Goal: Information Seeking & Learning: Learn about a topic

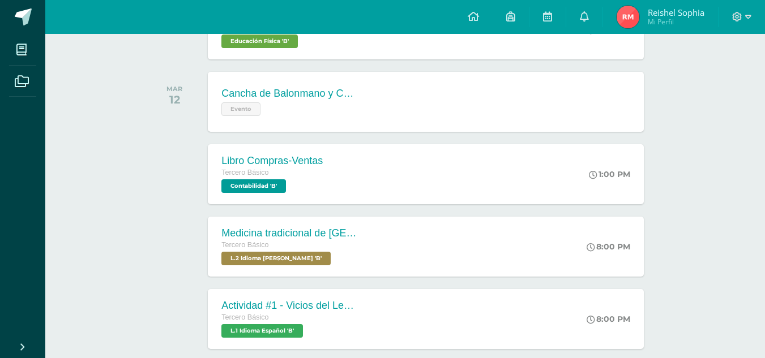
scroll to position [225, 0]
click at [283, 237] on div "Medicina tradicional de [GEOGRAPHIC_DATA]" at bounding box center [288, 233] width 137 height 12
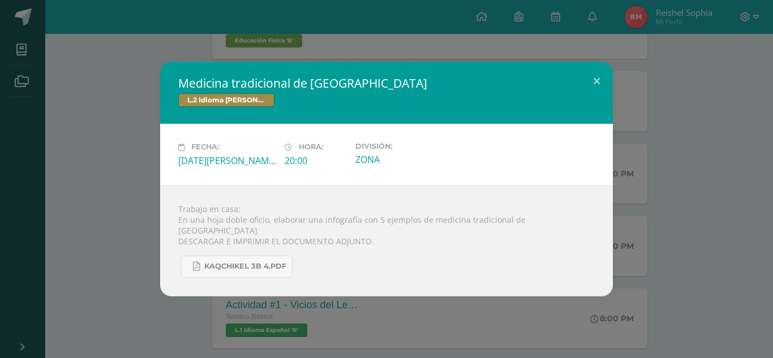
click at [636, 208] on div "Medicina tradicional de [GEOGRAPHIC_DATA] L.2 Idioma [PERSON_NAME] Fecha: [DATE…" at bounding box center [387, 179] width 764 height 234
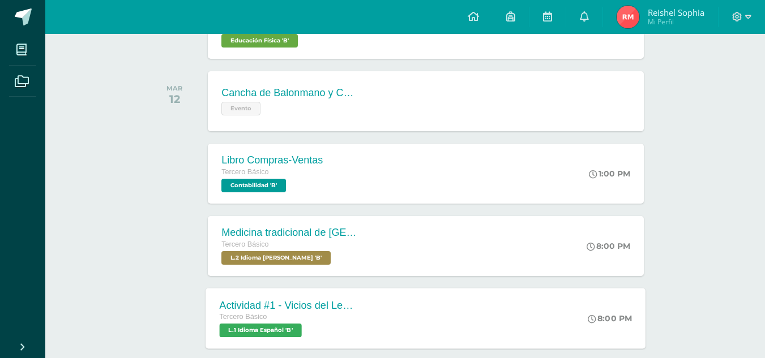
click at [559, 306] on div "Actividad #1 - Vicios del LenguaJe Tercero Básico L.1 Idioma Español 'B' 8:00 P…" at bounding box center [426, 318] width 440 height 61
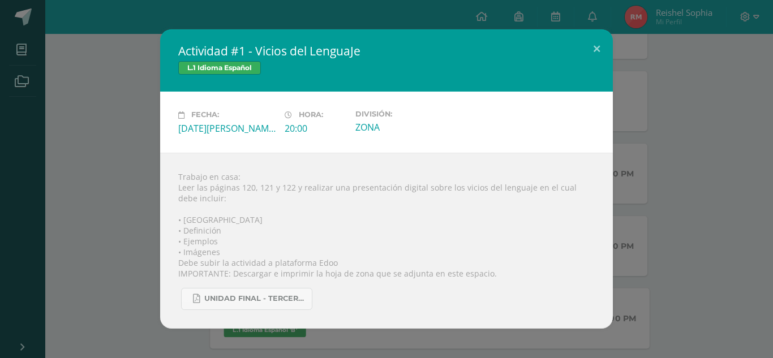
click at [598, 51] on button at bounding box center [597, 48] width 32 height 38
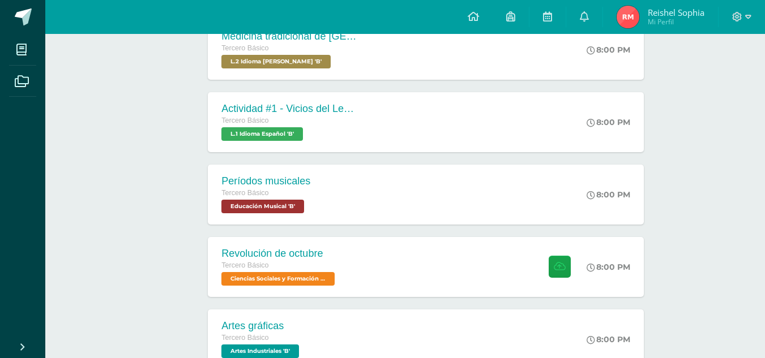
scroll to position [431, 0]
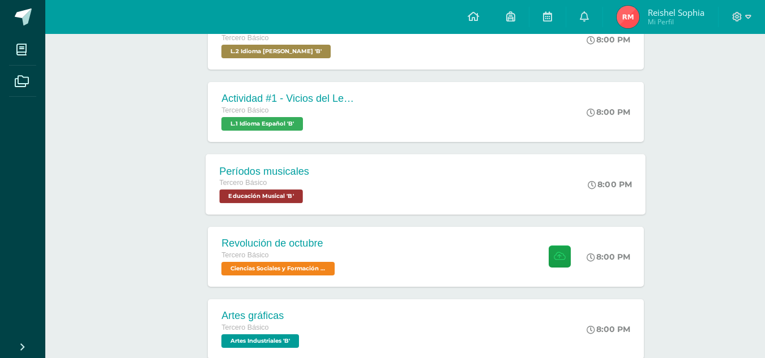
click at [372, 183] on div "Períodos musicales Tercero Básico Educación Musical 'B' 8:00 PM Períodos musica…" at bounding box center [426, 184] width 440 height 61
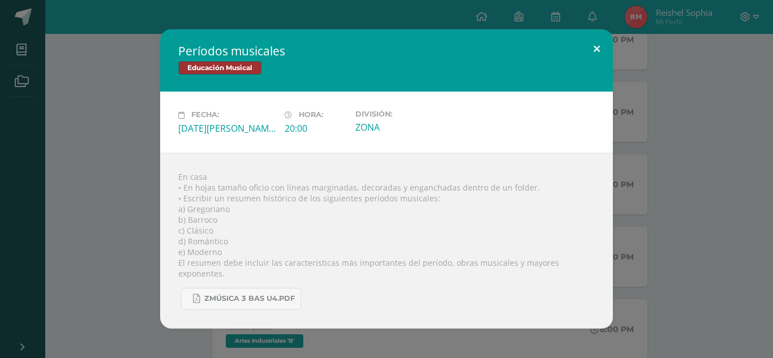
click at [594, 63] on button at bounding box center [597, 48] width 32 height 38
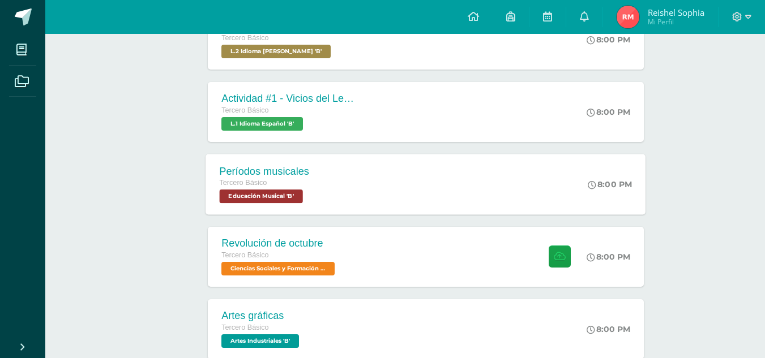
click at [495, 181] on div "Períodos musicales Tercero Básico Educación Musical 'B' 8:00 PM Períodos musica…" at bounding box center [426, 184] width 440 height 61
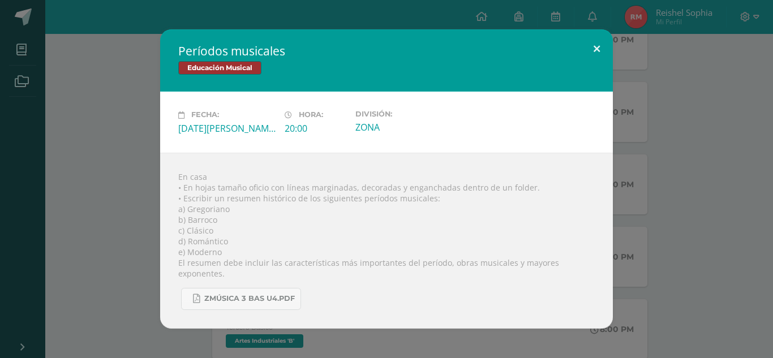
click at [582, 54] on button at bounding box center [597, 48] width 32 height 38
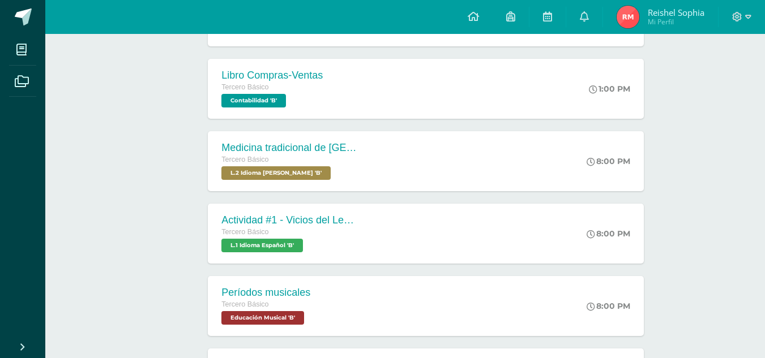
scroll to position [308, 0]
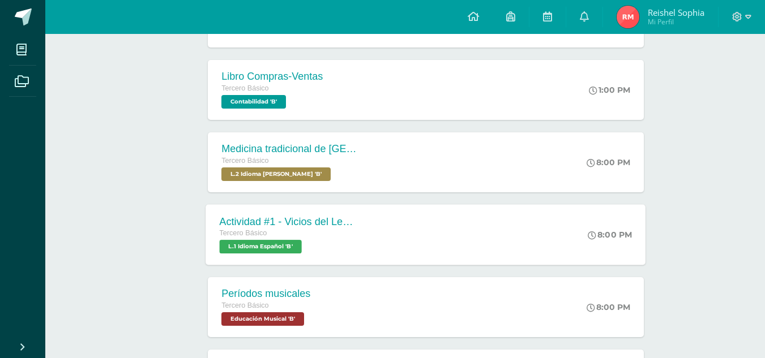
click at [341, 232] on div "Tercero Básico" at bounding box center [288, 234] width 137 height 12
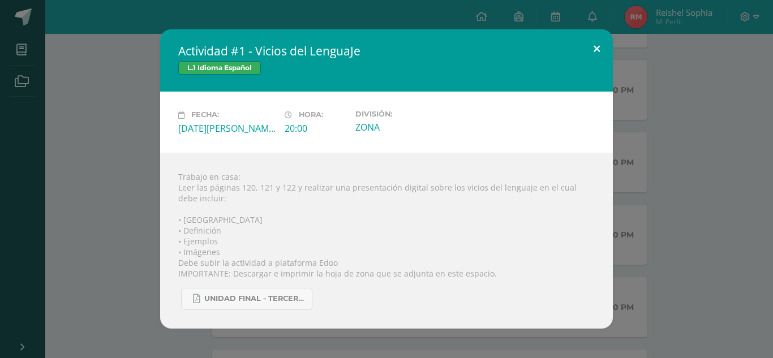
click at [602, 46] on button at bounding box center [597, 48] width 32 height 38
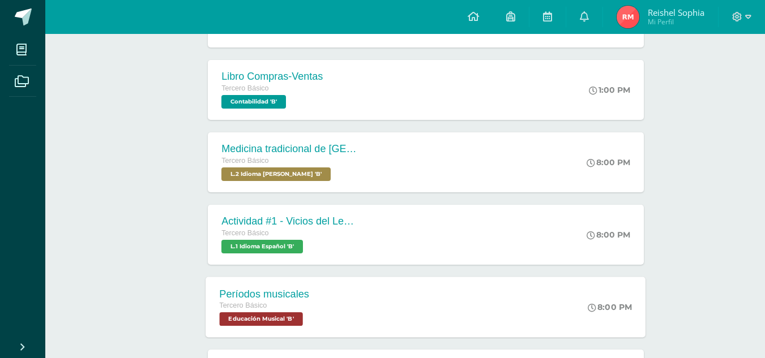
click at [334, 298] on div "Períodos musicales Tercero Básico Educación Musical 'B' 8:00 PM Períodos musica…" at bounding box center [426, 307] width 440 height 61
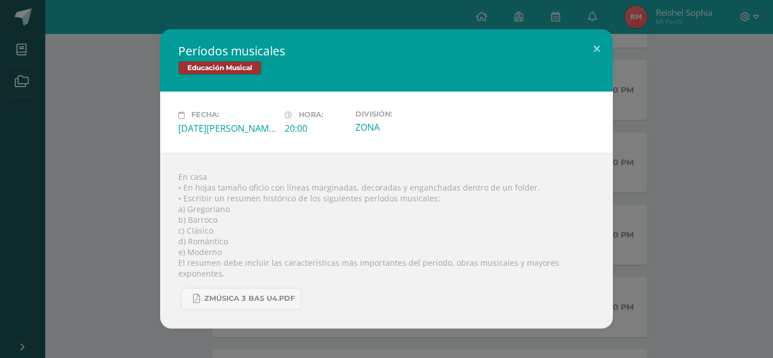
click at [632, 158] on div "Períodos musicales Educación Musical Fecha: [DATE][PERSON_NAME] Hora: 20:00 Div…" at bounding box center [387, 178] width 764 height 299
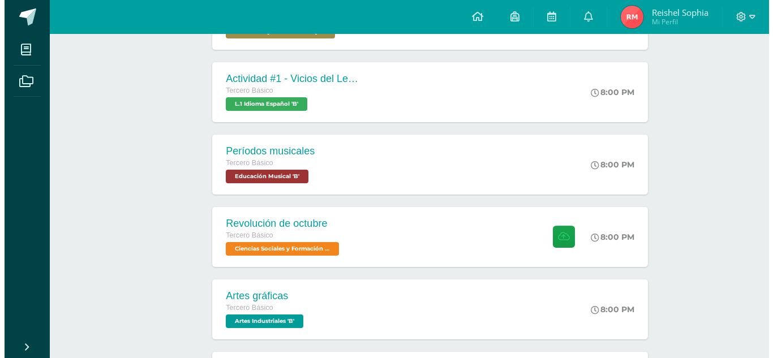
scroll to position [456, 0]
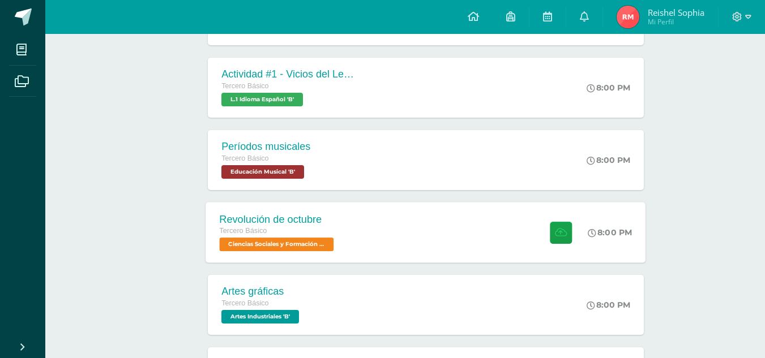
click at [351, 226] on div "Revolución de octubre Tercero Básico Ciencias Sociales y Formación Ciudadana 'B…" at bounding box center [426, 232] width 440 height 61
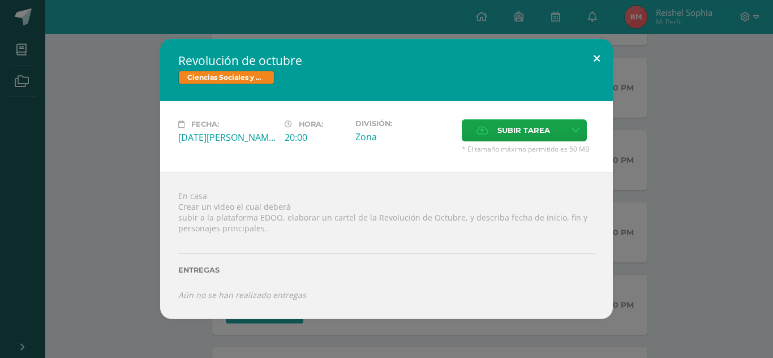
click at [593, 61] on button at bounding box center [597, 58] width 32 height 38
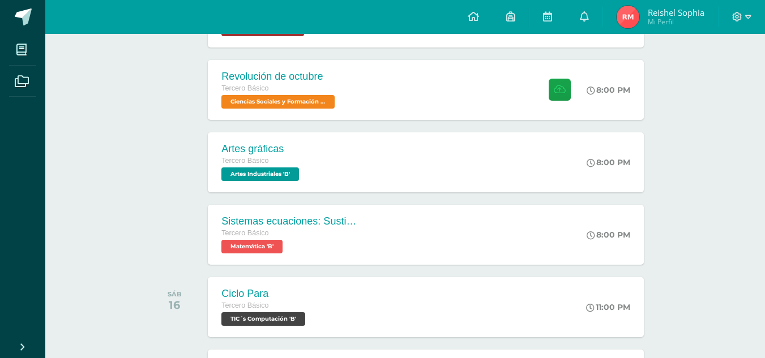
scroll to position [601, 0]
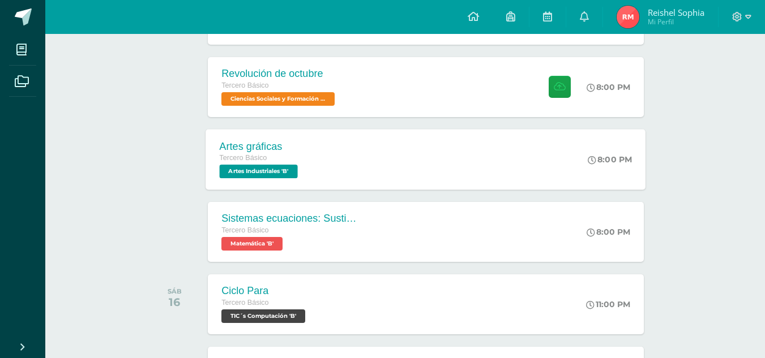
click at [381, 175] on div "Artes gráficas Tercero Básico Artes Industriales 'B' 8:00 PM Artes gráficas Art…" at bounding box center [426, 159] width 440 height 61
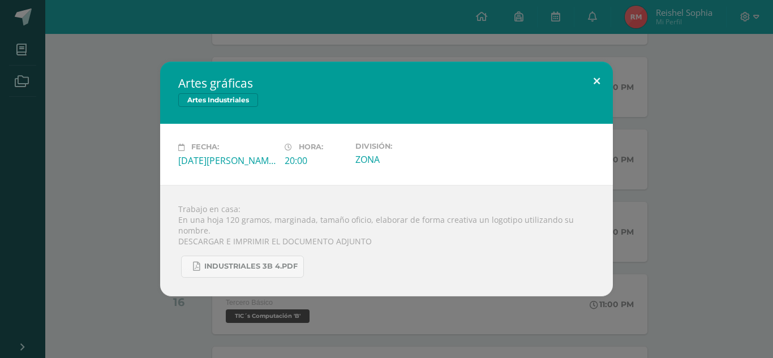
click at [593, 87] on button at bounding box center [597, 81] width 32 height 38
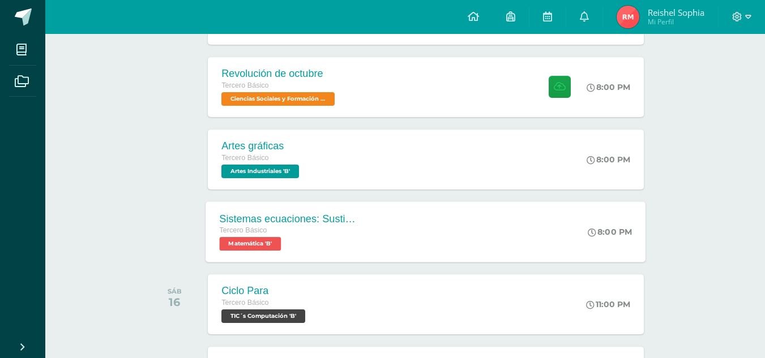
click at [397, 214] on div "Sistemas ecuaciones: Sustitución e igualación Tercero Básico Matemática 'B' 8:0…" at bounding box center [426, 231] width 440 height 61
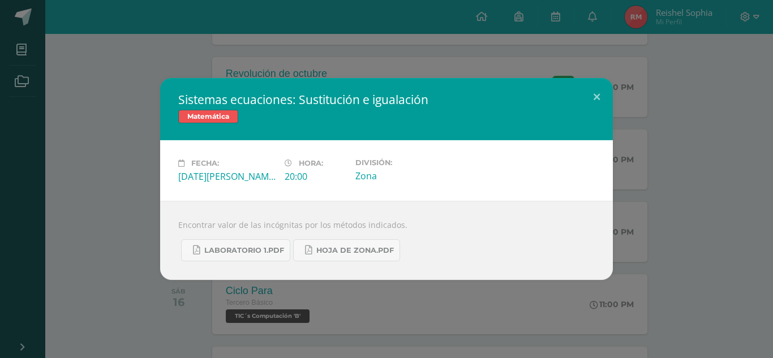
click at [599, 115] on div "Sistemas ecuaciones: Sustitución e igualación Matemática" at bounding box center [386, 109] width 453 height 62
click at [602, 108] on button at bounding box center [597, 97] width 32 height 38
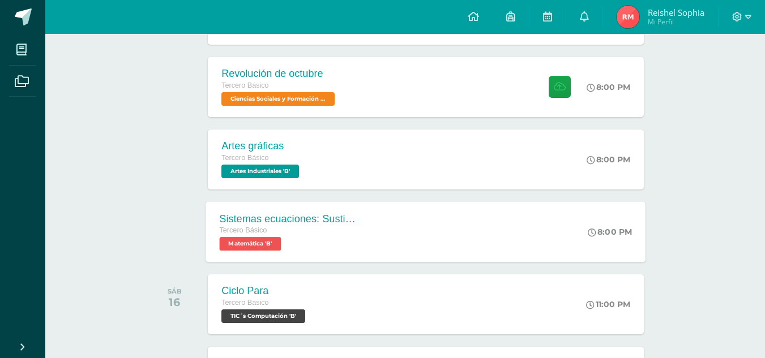
click at [402, 224] on div "Sistemas ecuaciones: Sustitución e igualación Tercero Básico Matemática 'B' 8:0…" at bounding box center [426, 231] width 440 height 61
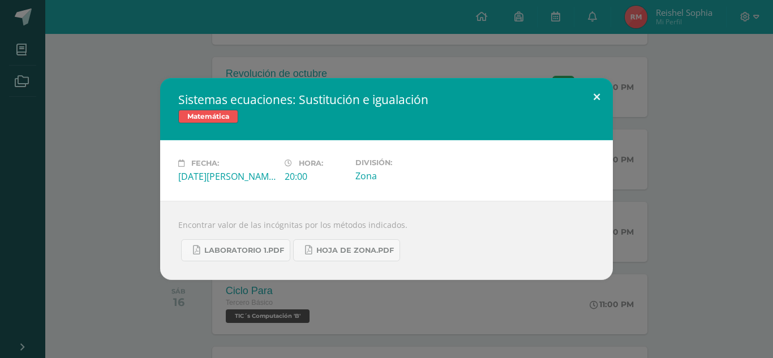
click at [596, 101] on button at bounding box center [597, 97] width 32 height 38
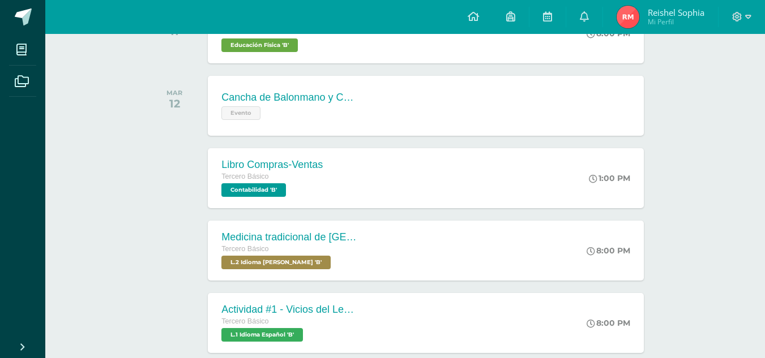
scroll to position [215, 0]
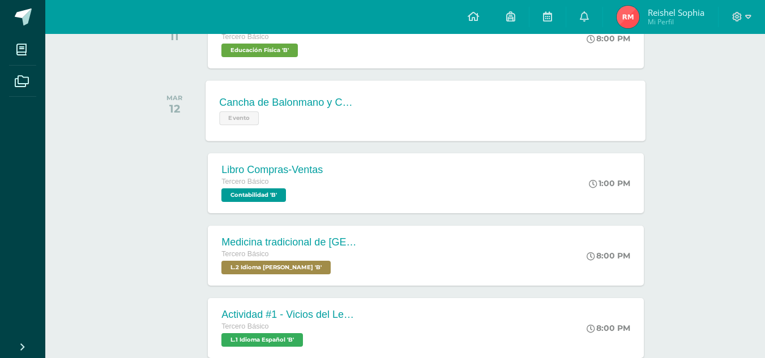
click at [412, 110] on div "Cancha de Balonmano y Contenido Evento Cancha de Balonmano y Contenido Evento C…" at bounding box center [426, 110] width 440 height 61
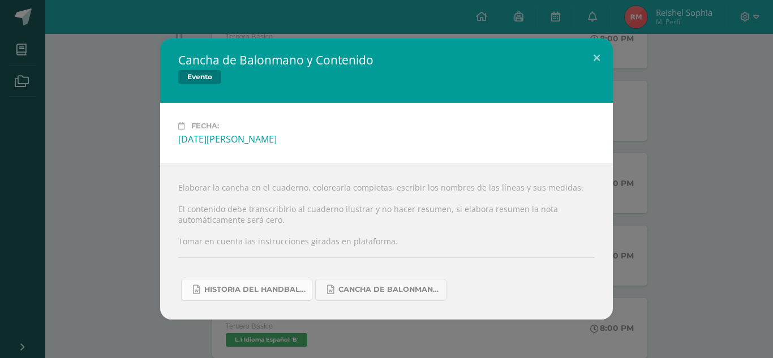
click at [297, 281] on link "Historia del handball.docx" at bounding box center [246, 290] width 131 height 22
click at [371, 294] on span "Cancha de Balonmano.docx" at bounding box center [389, 289] width 102 height 9
click at [597, 63] on button at bounding box center [597, 57] width 32 height 38
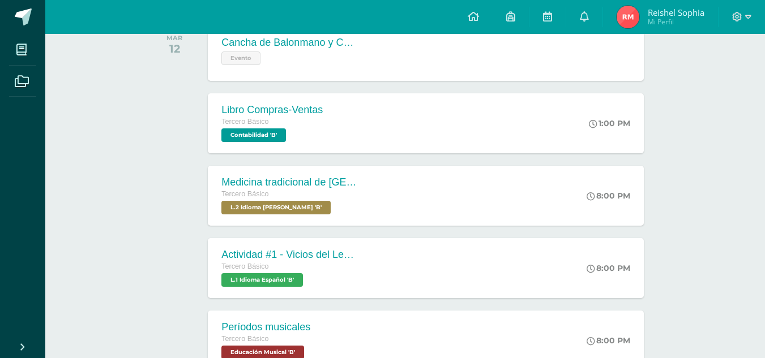
scroll to position [276, 0]
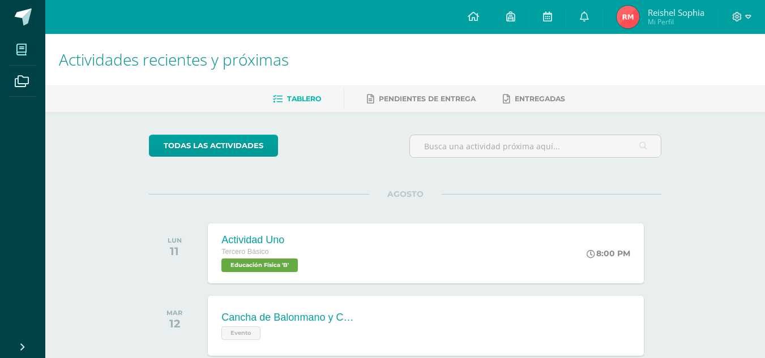
click at [25, 57] on span at bounding box center [21, 49] width 25 height 25
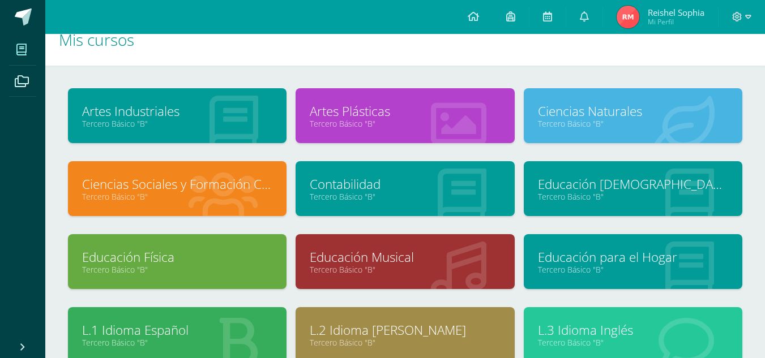
scroll to position [20, 0]
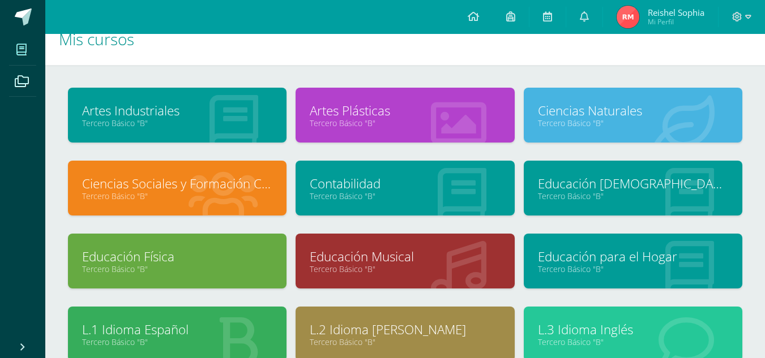
click at [430, 112] on link "Artes Plásticas" at bounding box center [405, 111] width 190 height 18
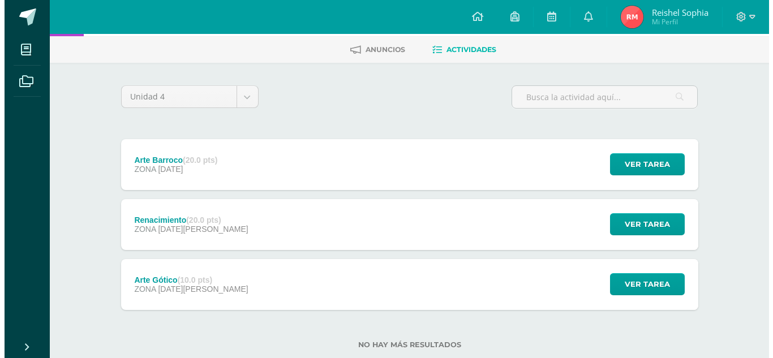
scroll to position [76, 0]
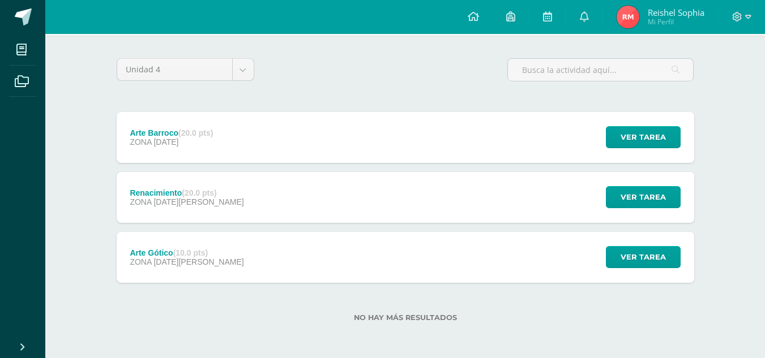
click at [445, 265] on div "Arte Gótico (10.0 pts) ZONA [DATE][PERSON_NAME] Ver tarea Arte Gótico Artes Plá…" at bounding box center [405, 257] width 577 height 51
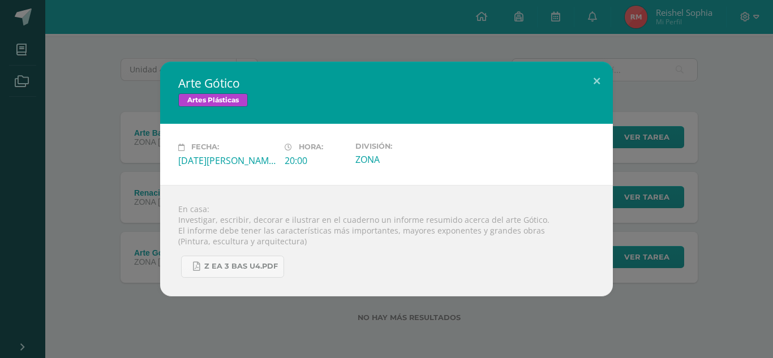
click at [245, 179] on div "Fecha: [DATE][PERSON_NAME] Hora: 20:00 División: ZONA" at bounding box center [386, 154] width 453 height 61
click at [258, 170] on div "Fecha: [DATE][PERSON_NAME] Hora: 20:00 División: ZONA" at bounding box center [386, 154] width 453 height 61
click at [376, 226] on div "En casa: Investigar, escribir, decorar e ilustrar en el cuaderno un informe res…" at bounding box center [386, 240] width 453 height 111
click at [440, 226] on div "En casa: Investigar, escribir, decorar e ilustrar en el cuaderno un informe res…" at bounding box center [386, 240] width 453 height 111
click at [488, 213] on div "En casa: Investigar, escribir, decorar e ilustrar en el cuaderno un informe res…" at bounding box center [386, 240] width 453 height 111
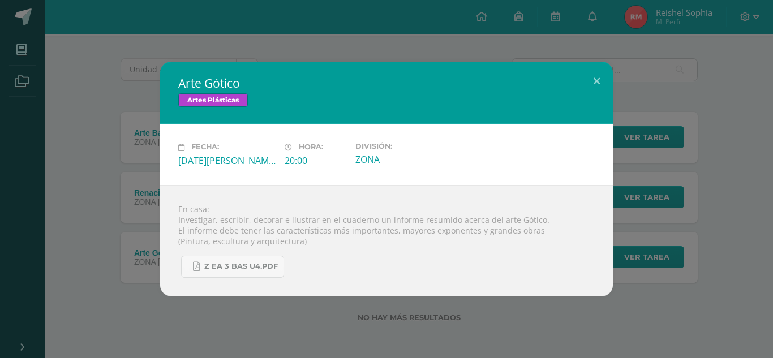
click at [533, 198] on div "En casa: Investigar, escribir, decorar e ilustrar en el cuaderno un informe res…" at bounding box center [386, 240] width 453 height 111
click at [556, 194] on div "En casa: Investigar, escribir, decorar e ilustrar en el cuaderno un informe res…" at bounding box center [386, 240] width 453 height 111
click at [587, 186] on div "En casa: Investigar, escribir, decorar e ilustrar en el cuaderno un informe res…" at bounding box center [386, 240] width 453 height 111
click at [609, 80] on button at bounding box center [597, 81] width 32 height 38
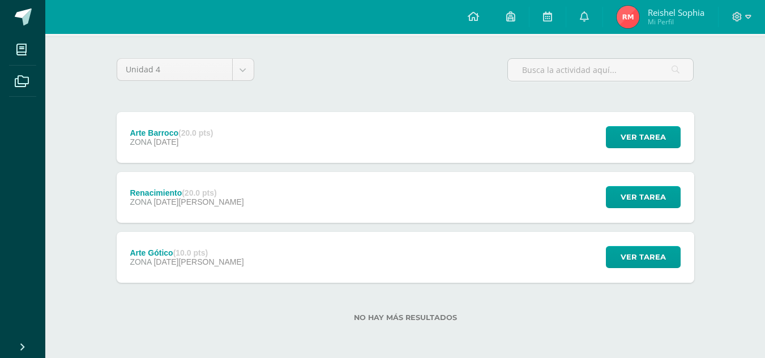
click at [477, 86] on div "Unidad 4 Unidad 1 Unidad 2 Unidad 3 Unidad 4" at bounding box center [405, 74] width 586 height 32
click at [516, 352] on div "Unidad 4 Unidad 1 Unidad 2 Unidad 3 Unidad 4 Arte Barroco (20.0 pts) ZONA 12 de…" at bounding box center [405, 197] width 623 height 323
click at [500, 282] on div "Arte Gótico (10.0 pts) ZONA 08 de Agosto Ver tarea Arte Gótico Artes Plásticas …" at bounding box center [405, 257] width 577 height 51
